Goal: Task Accomplishment & Management: Manage account settings

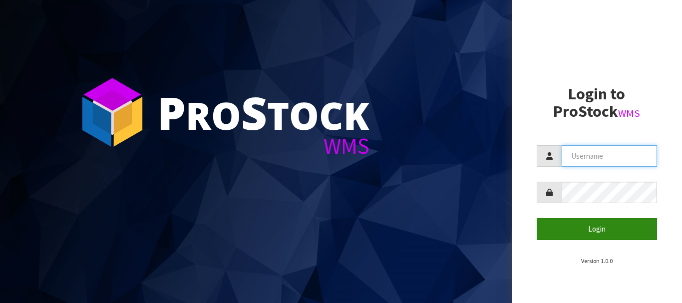
type input "JGBIMPORTS"
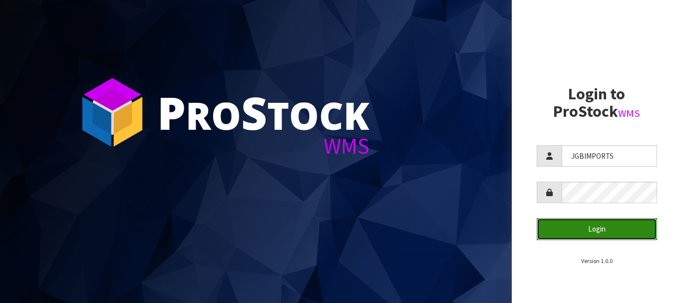
click at [579, 227] on button "Login" at bounding box center [596, 228] width 121 height 21
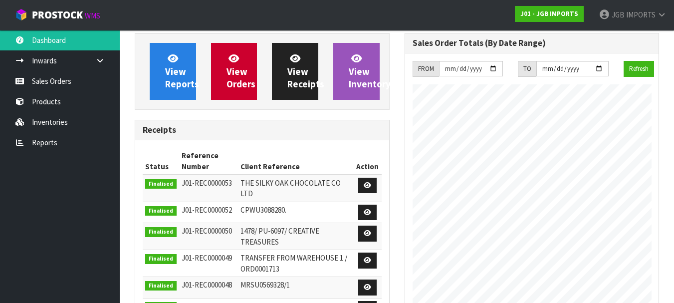
scroll to position [100, 0]
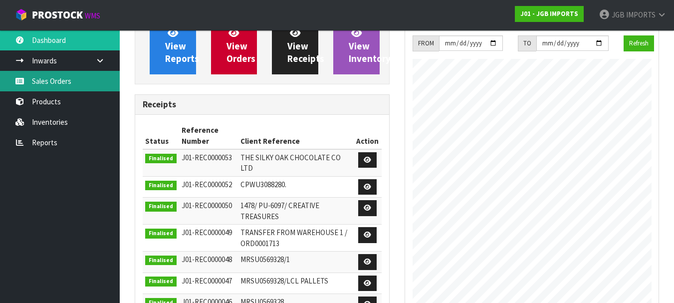
click at [71, 79] on link "Sales Orders" at bounding box center [60, 81] width 120 height 20
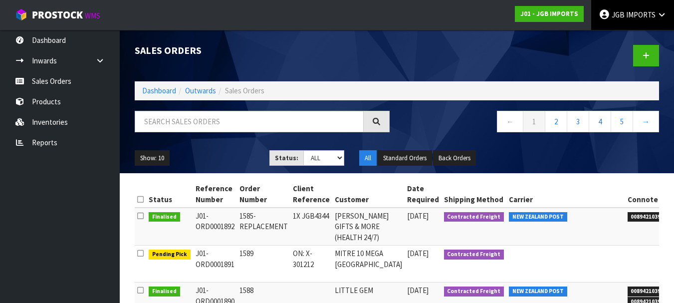
click at [631, 15] on span "IMPORTS" at bounding box center [640, 14] width 29 height 9
click at [661, 13] on icon at bounding box center [661, 14] width 9 height 7
click at [636, 12] on span "IMPORTS" at bounding box center [640, 14] width 29 height 9
click at [624, 41] on link "Logout" at bounding box center [634, 39] width 79 height 13
